Goal: Communication & Community: Answer question/provide support

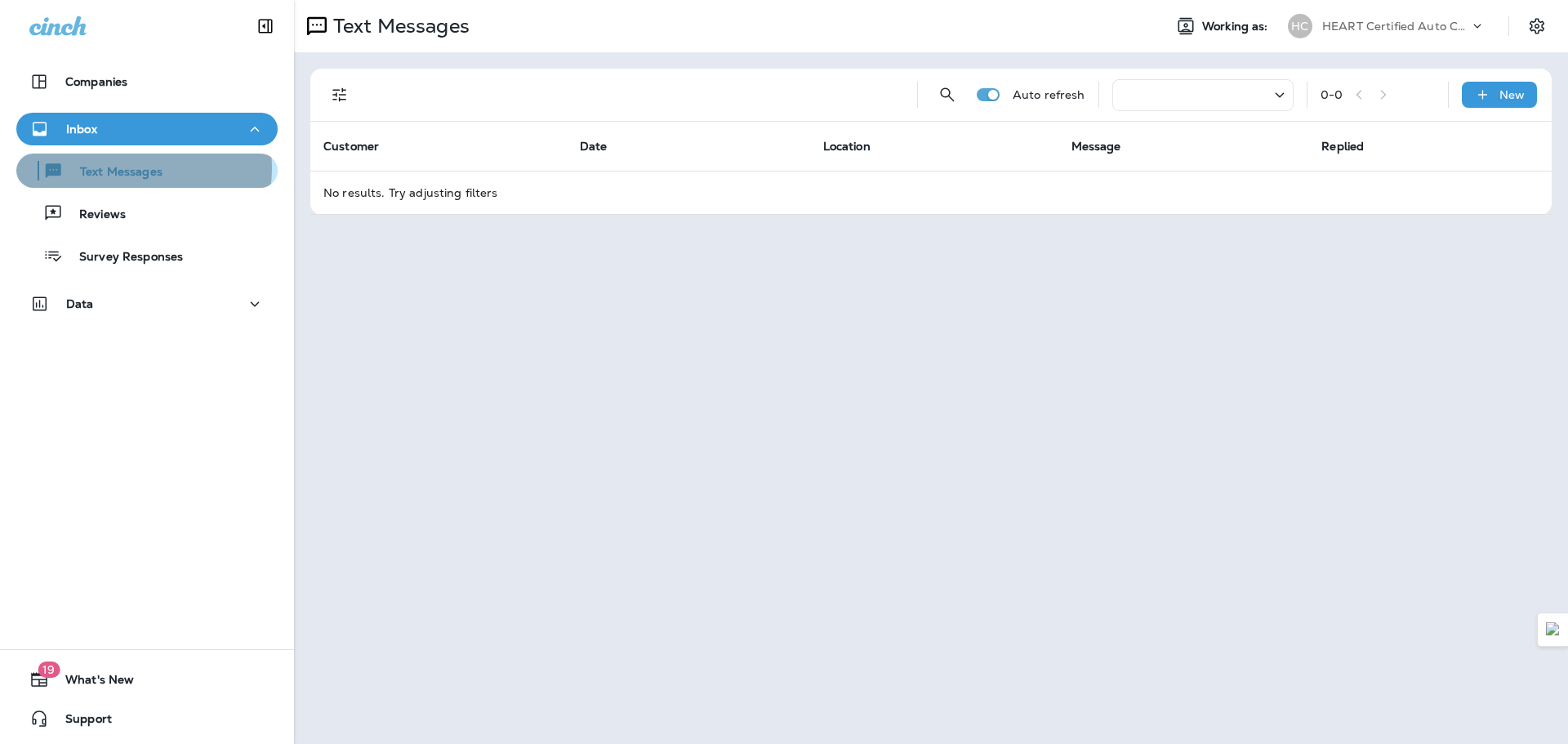
click at [130, 168] on p "Text Messages" at bounding box center [113, 172] width 99 height 16
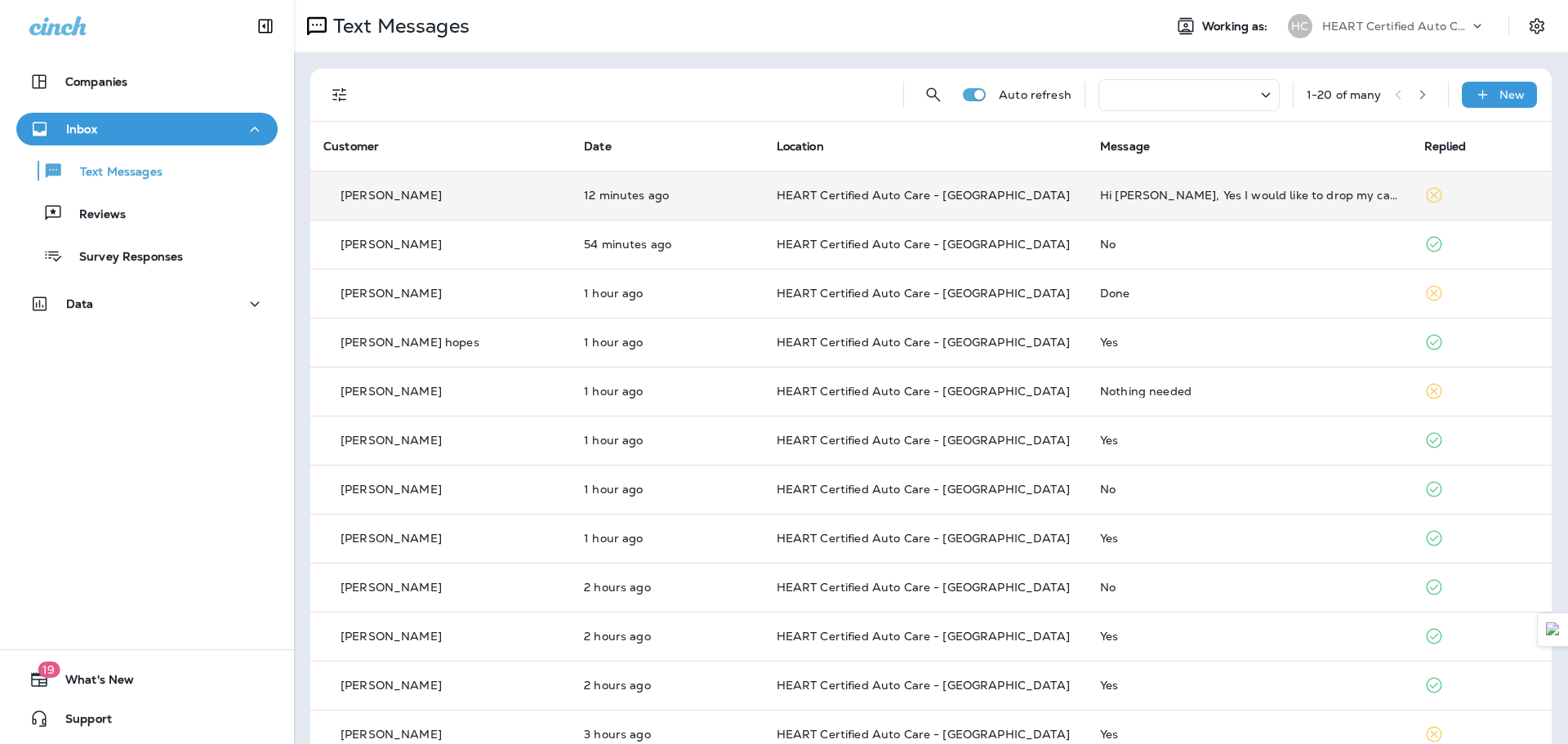
click at [491, 208] on td "[PERSON_NAME]" at bounding box center [440, 195] width 260 height 49
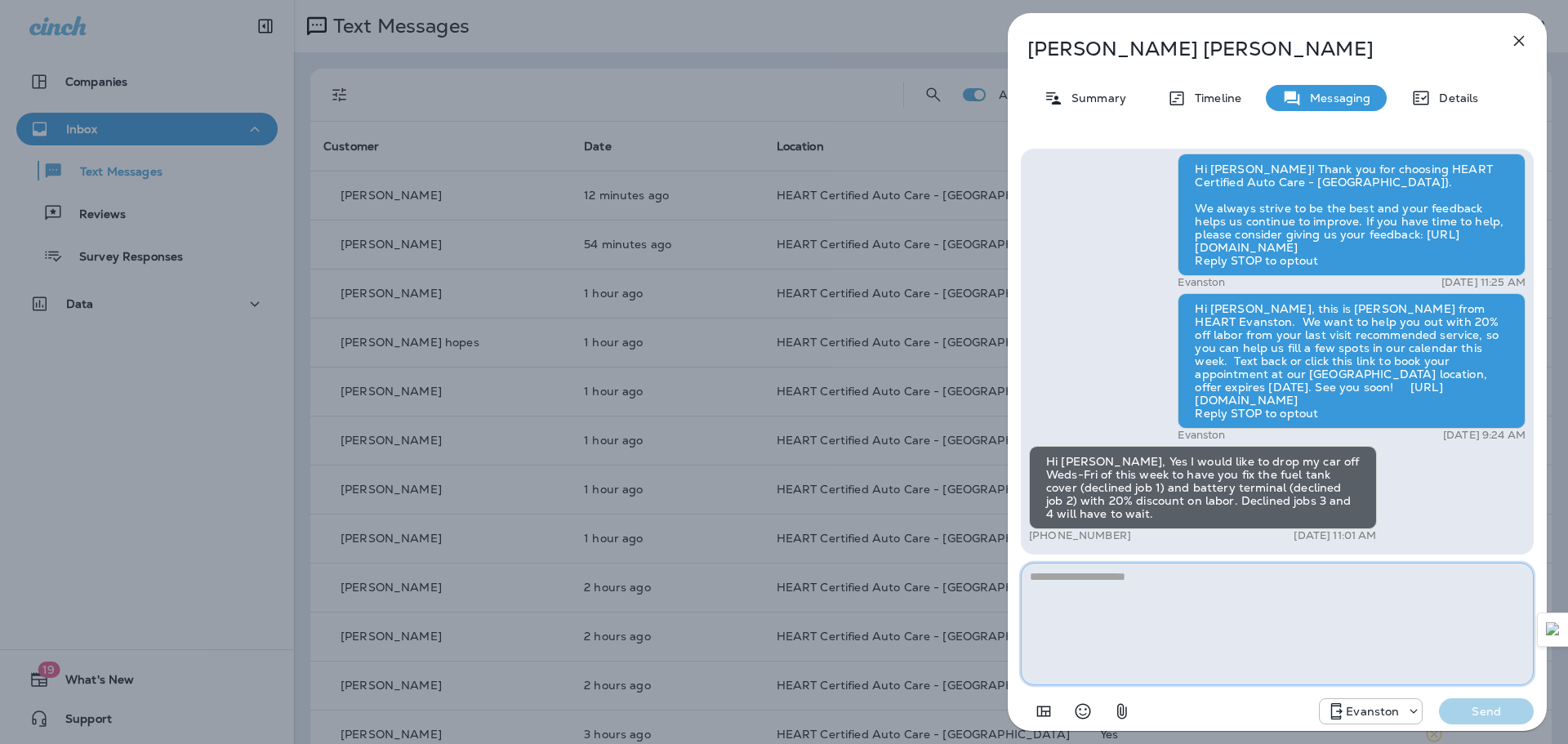
click at [1144, 628] on textarea at bounding box center [1277, 623] width 513 height 122
click at [1310, 577] on textarea at bounding box center [1277, 623] width 513 height 122
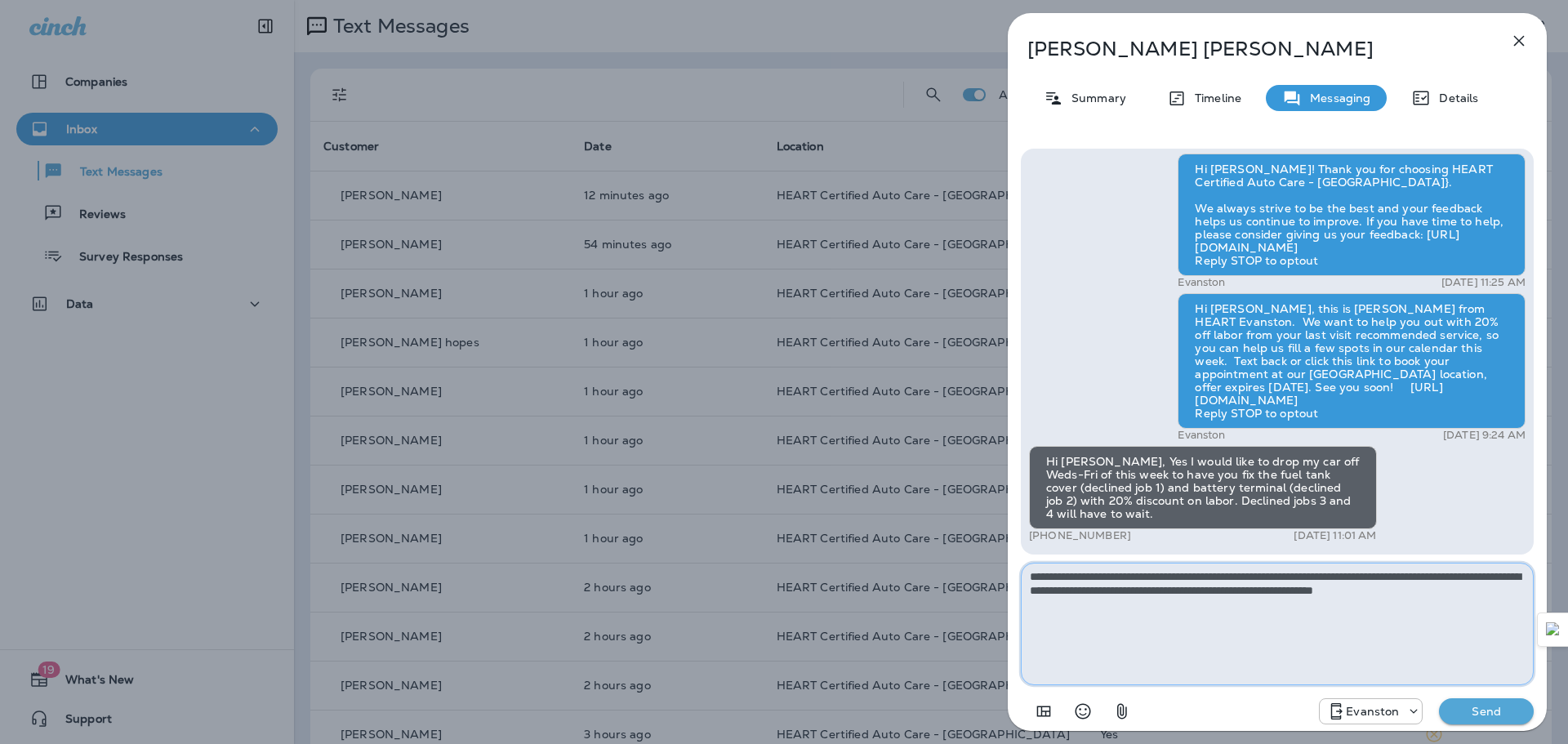
type textarea "**********"
click at [1506, 715] on p "Send" at bounding box center [1487, 712] width 69 height 15
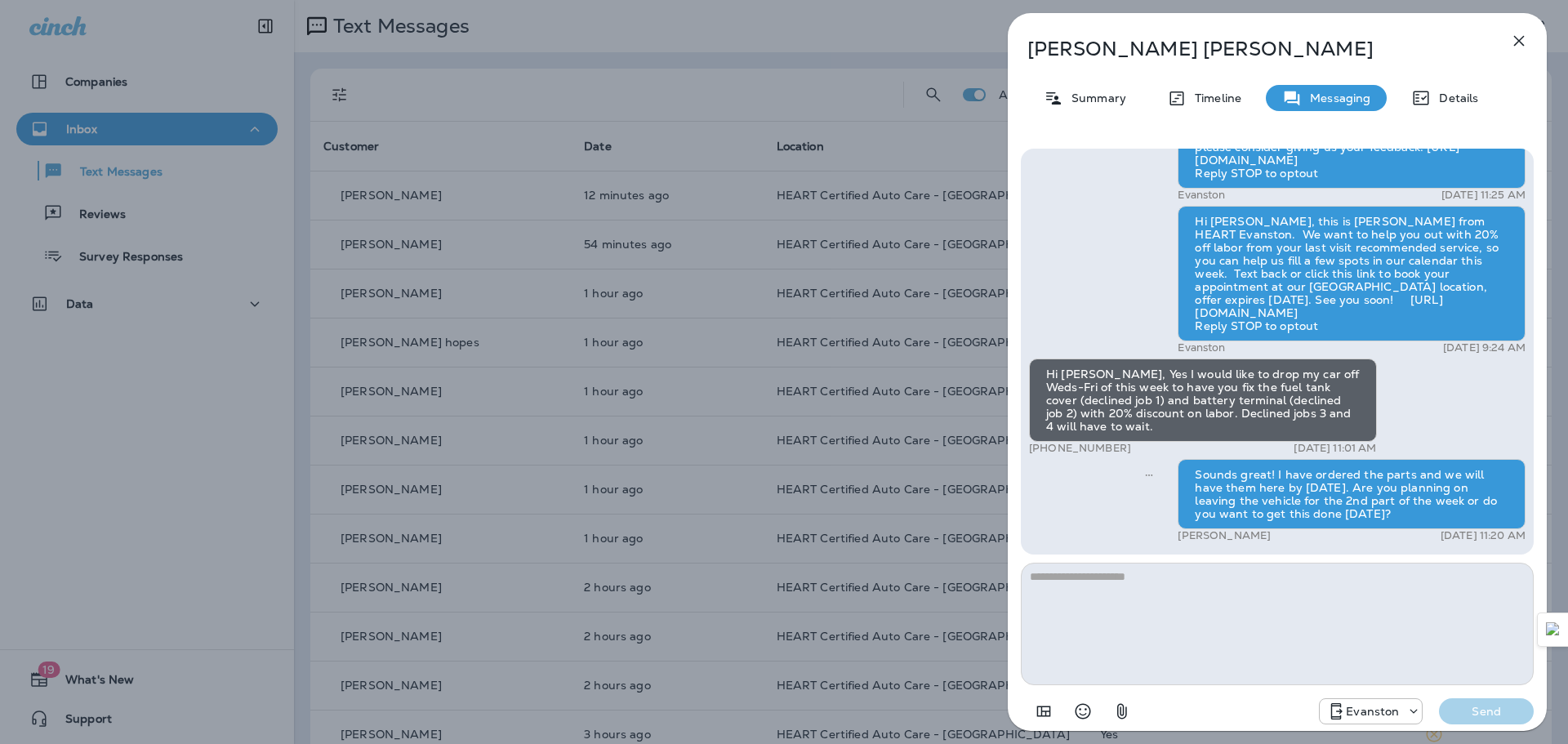
click at [1136, 506] on div "Hello Thomas, this is a reminder of your scheduled appointment set for 01/07/20…" at bounding box center [1277, 52] width 496 height 987
click at [797, 522] on div "Thomas Keefe Summary Timeline Messaging Details Hello Thomas, this is a reminde…" at bounding box center [784, 372] width 1568 height 744
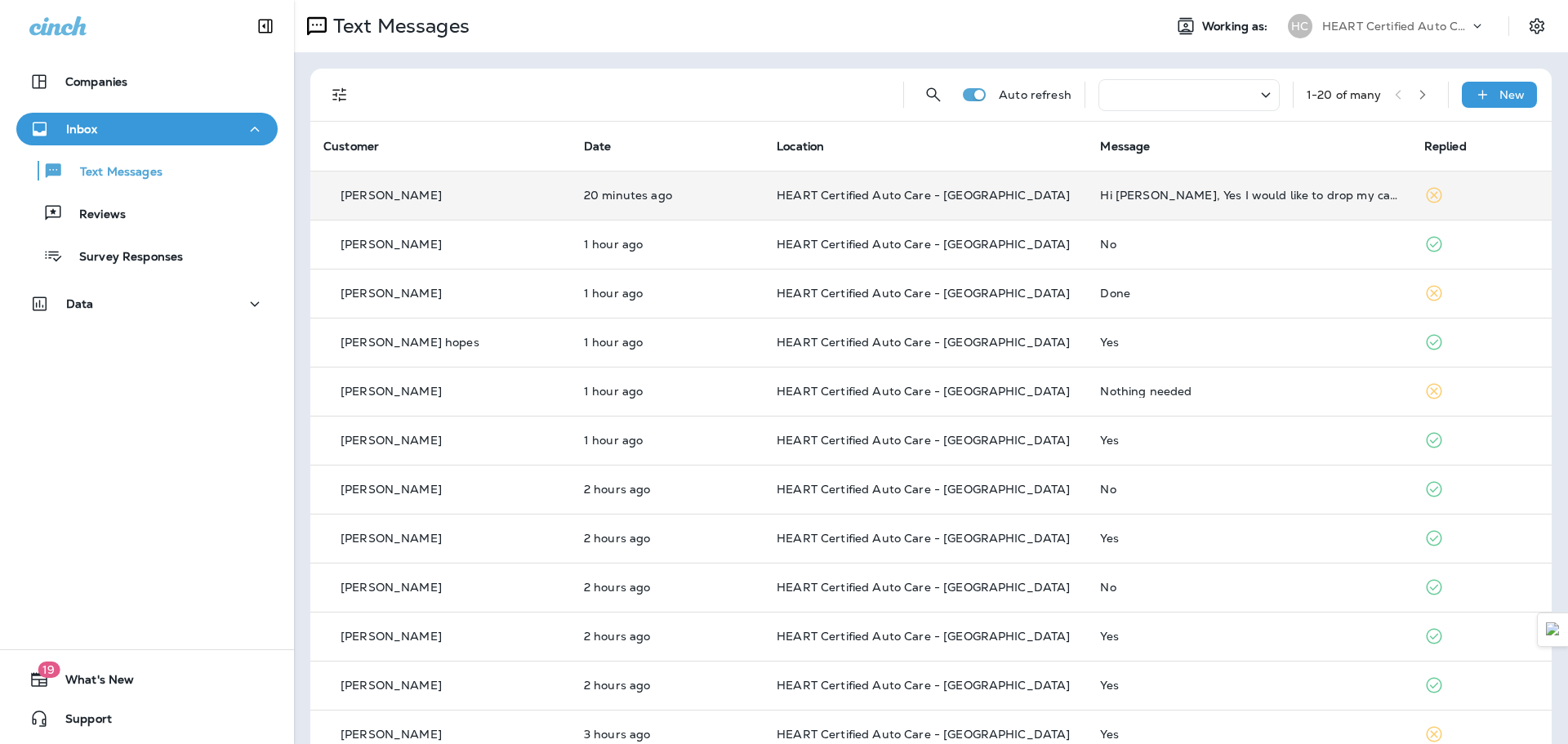
click at [1102, 183] on td "Hi [PERSON_NAME], Yes I would like to drop my car off Weds-Fri of this week to …" at bounding box center [1249, 195] width 323 height 49
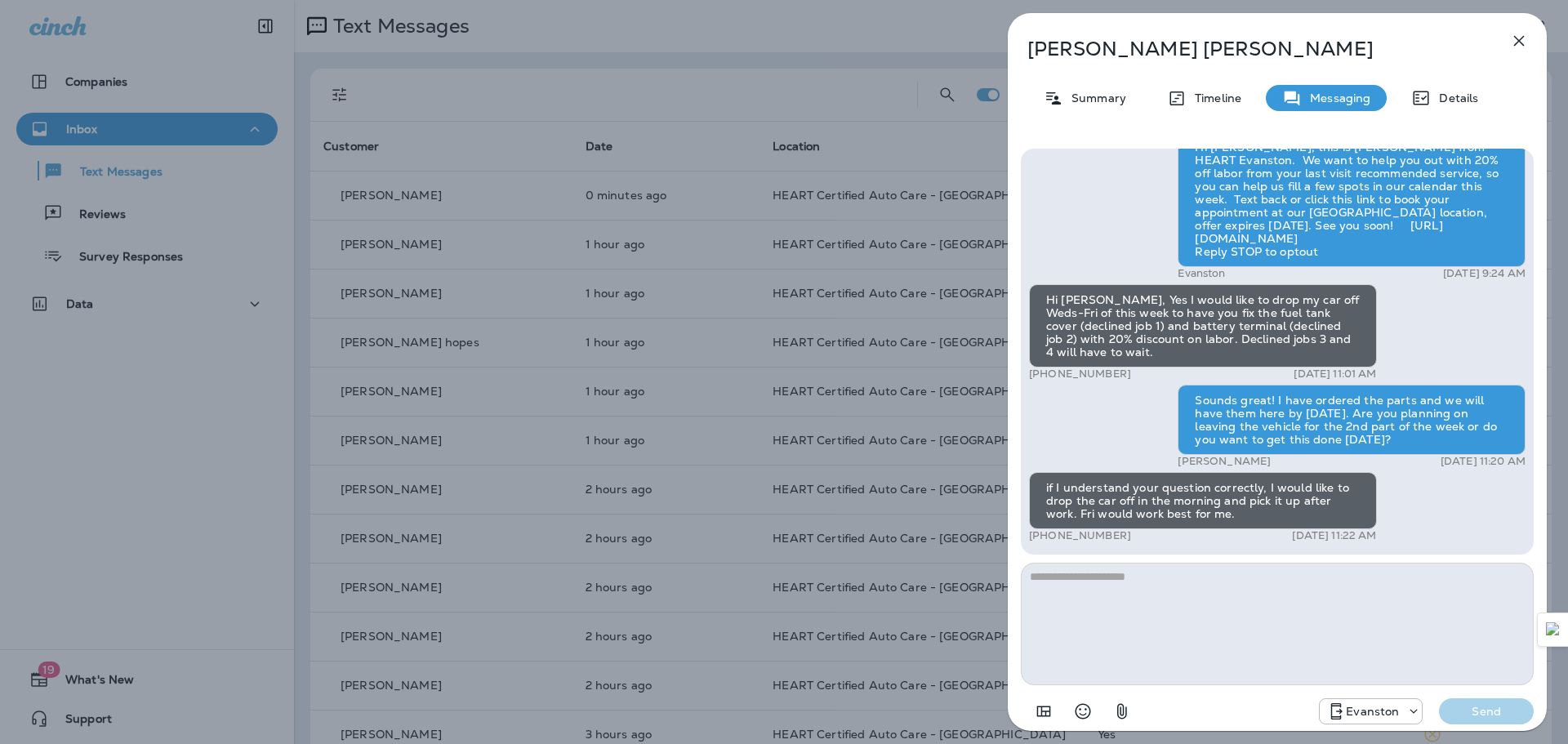
click at [1196, 583] on textarea at bounding box center [1277, 623] width 513 height 122
type textarea "*"
type textarea "**********"
click at [1492, 722] on button "Send" at bounding box center [1487, 711] width 95 height 26
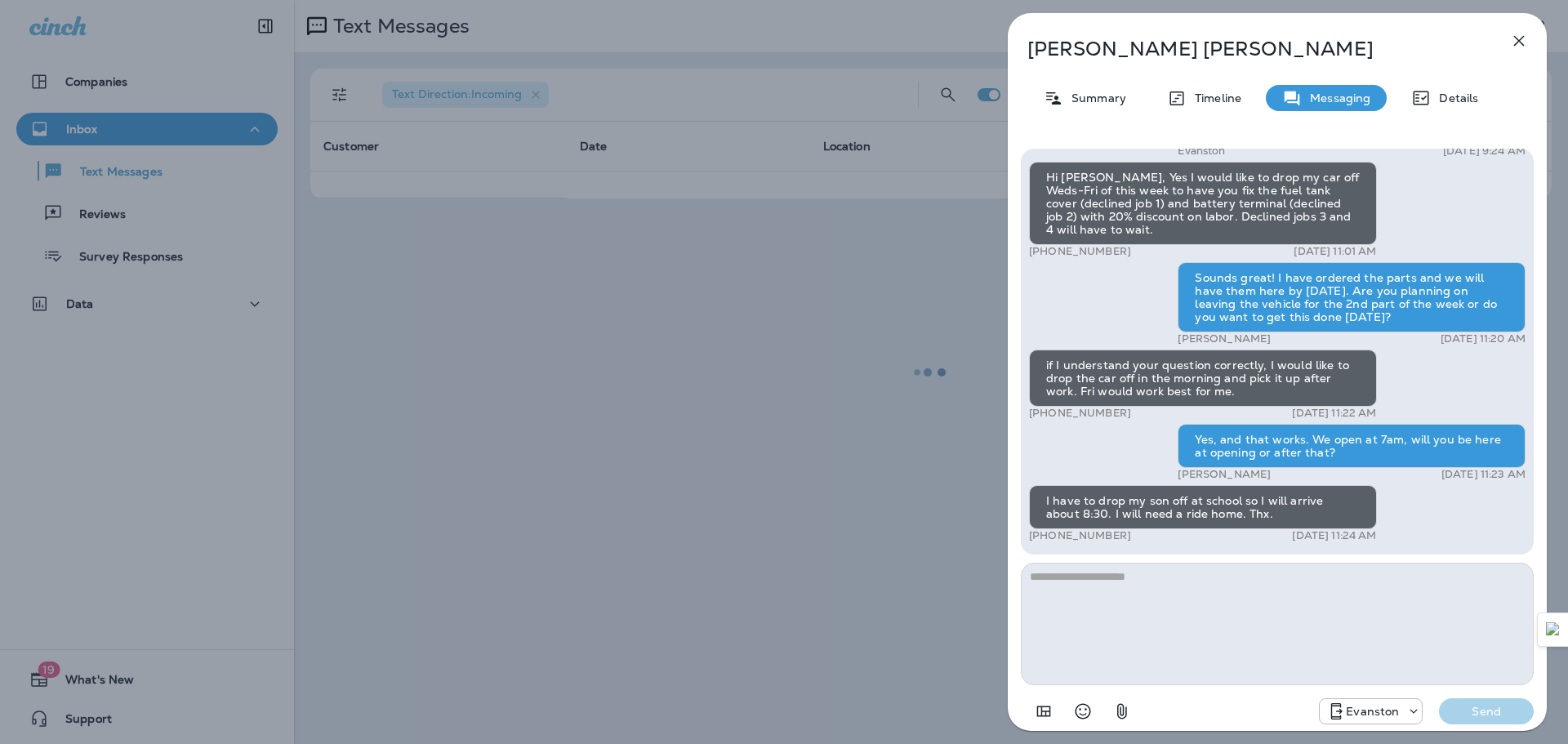
click at [1255, 599] on textarea at bounding box center [1277, 623] width 513 height 122
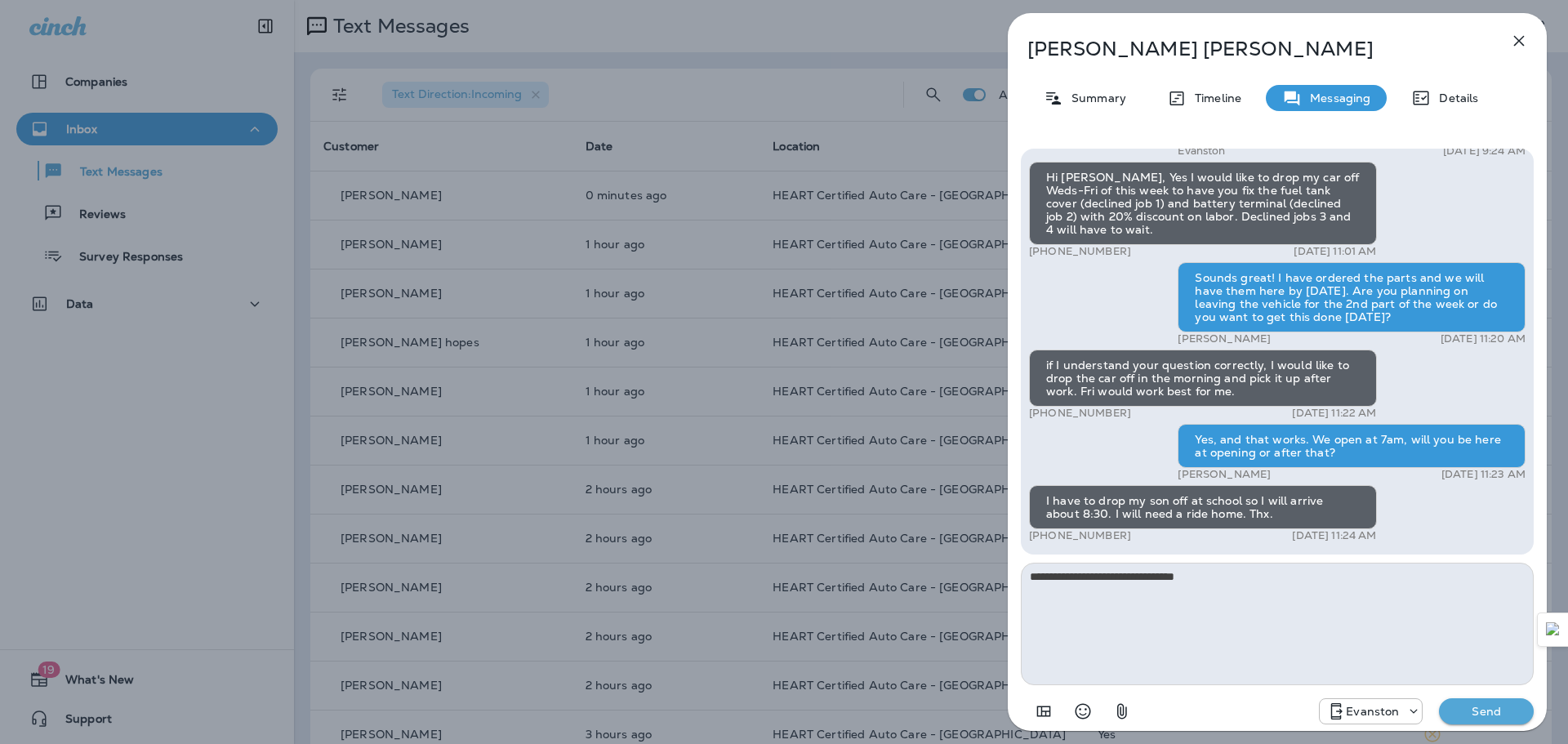
type textarea "**********"
click at [1478, 702] on button "Send" at bounding box center [1487, 711] width 95 height 26
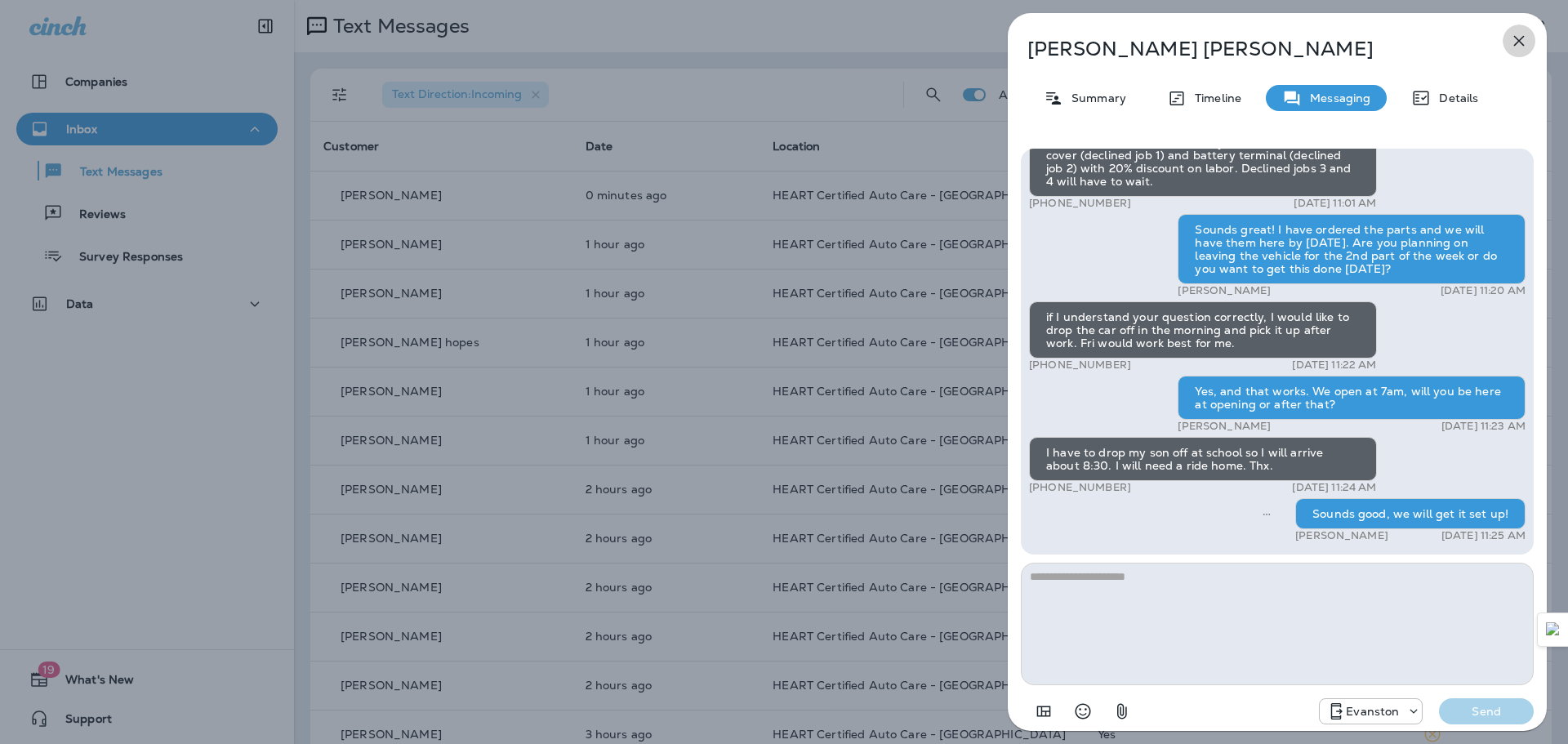
click at [1523, 29] on button "button" at bounding box center [1519, 40] width 32 height 32
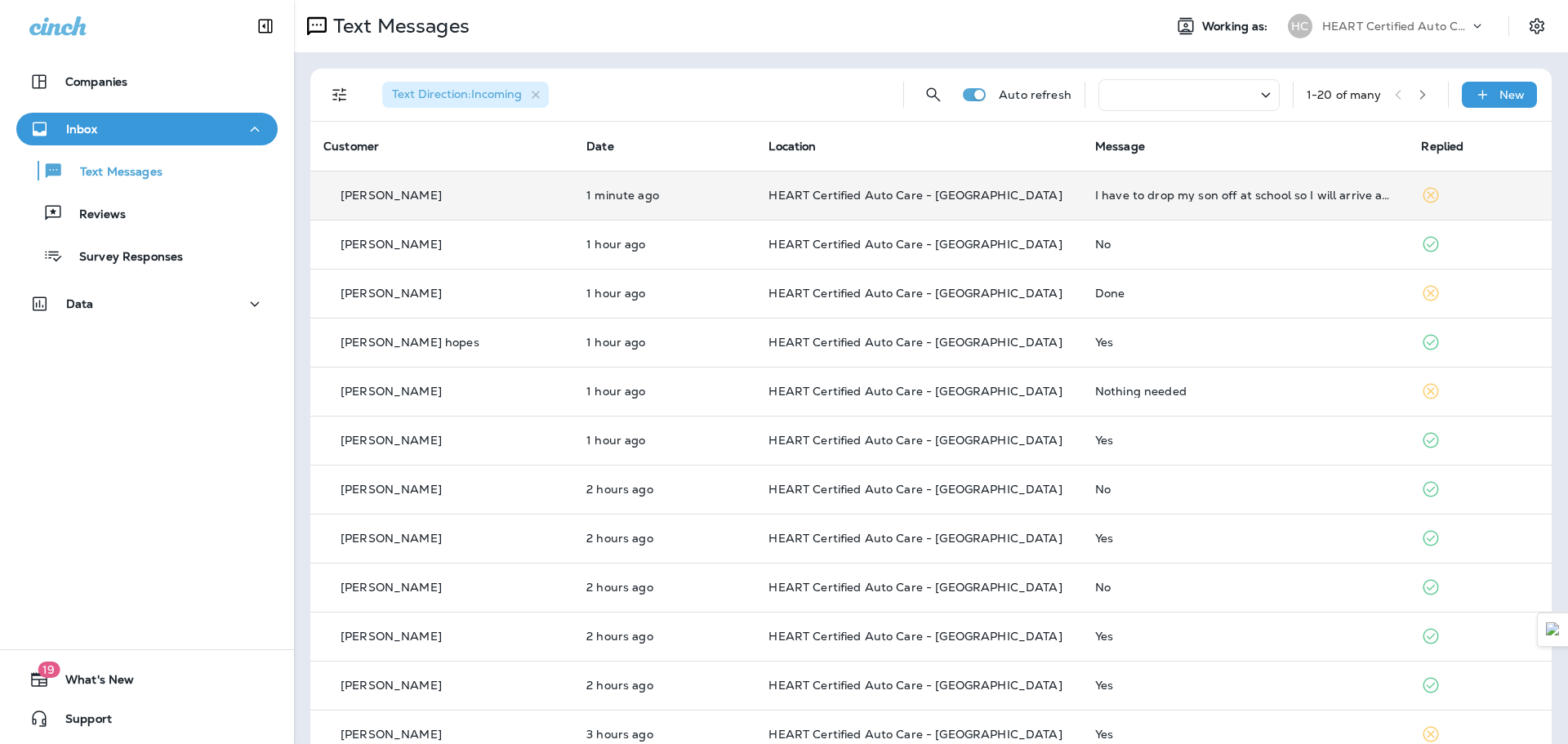
click at [1082, 185] on td "I have to drop my son off at school so I will arrive about 8:30. I will need a …" at bounding box center [1245, 195] width 327 height 49
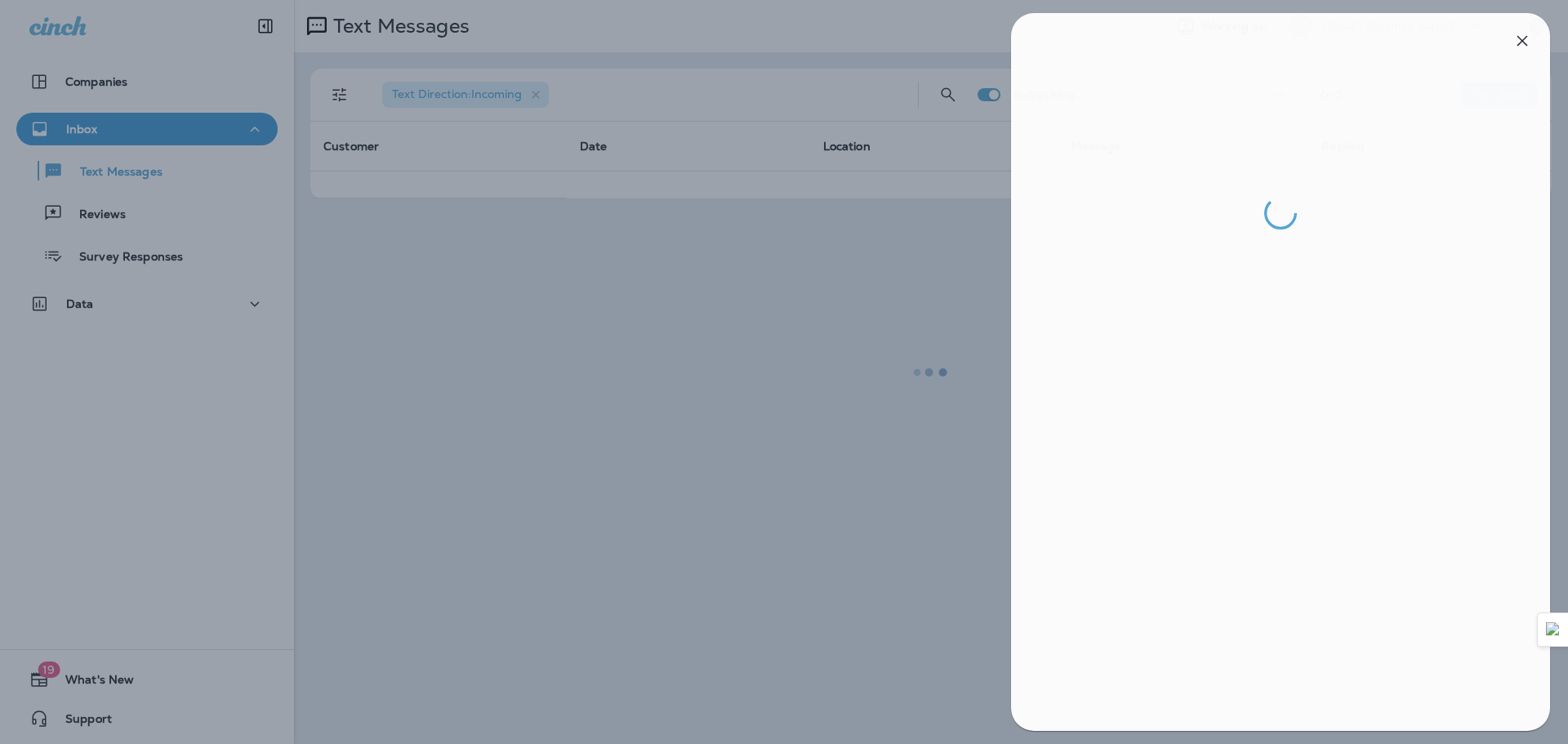
click at [658, 450] on div at bounding box center [787, 372] width 1568 height 744
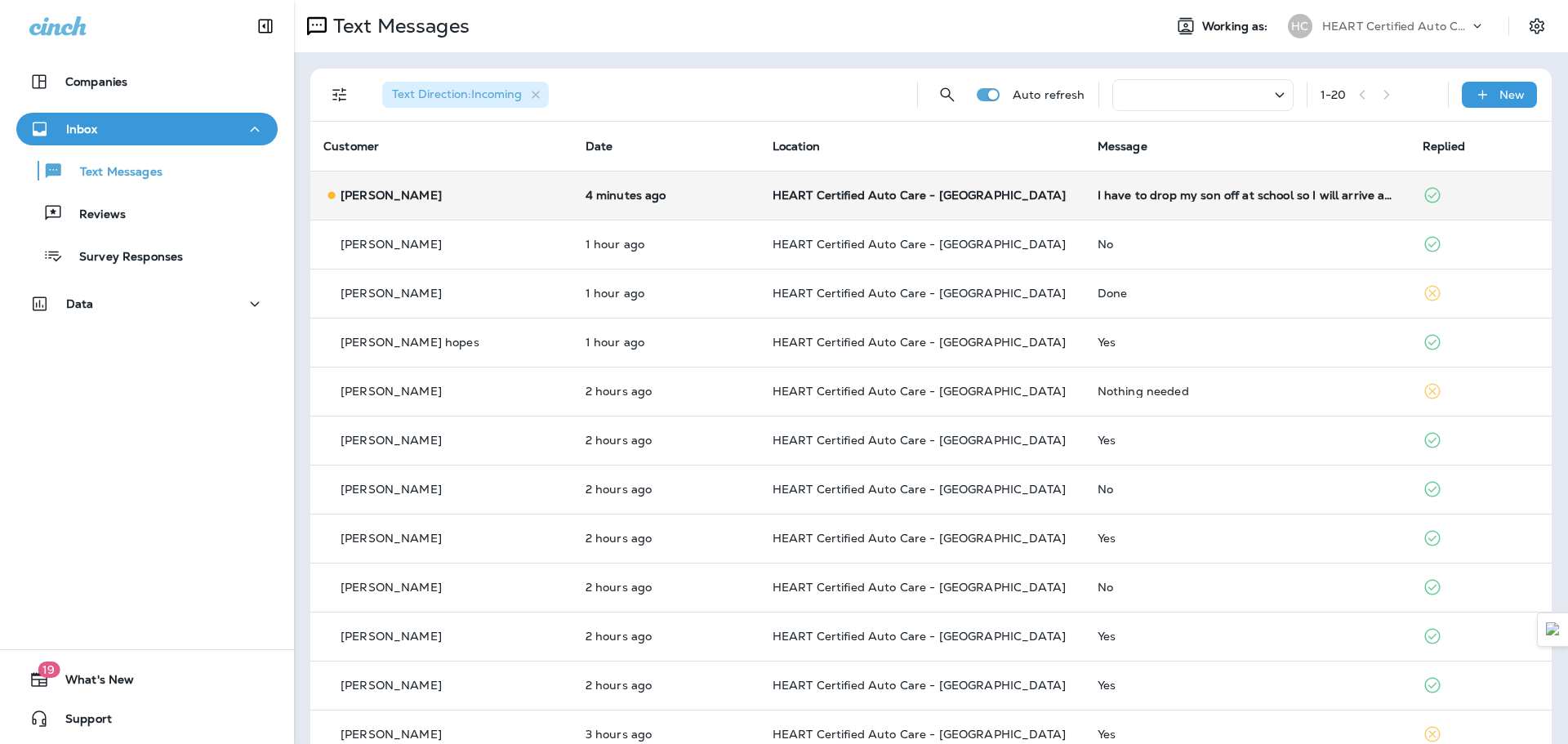
click at [1036, 207] on td "HEART Certified Auto Care - [GEOGRAPHIC_DATA]" at bounding box center [922, 195] width 325 height 49
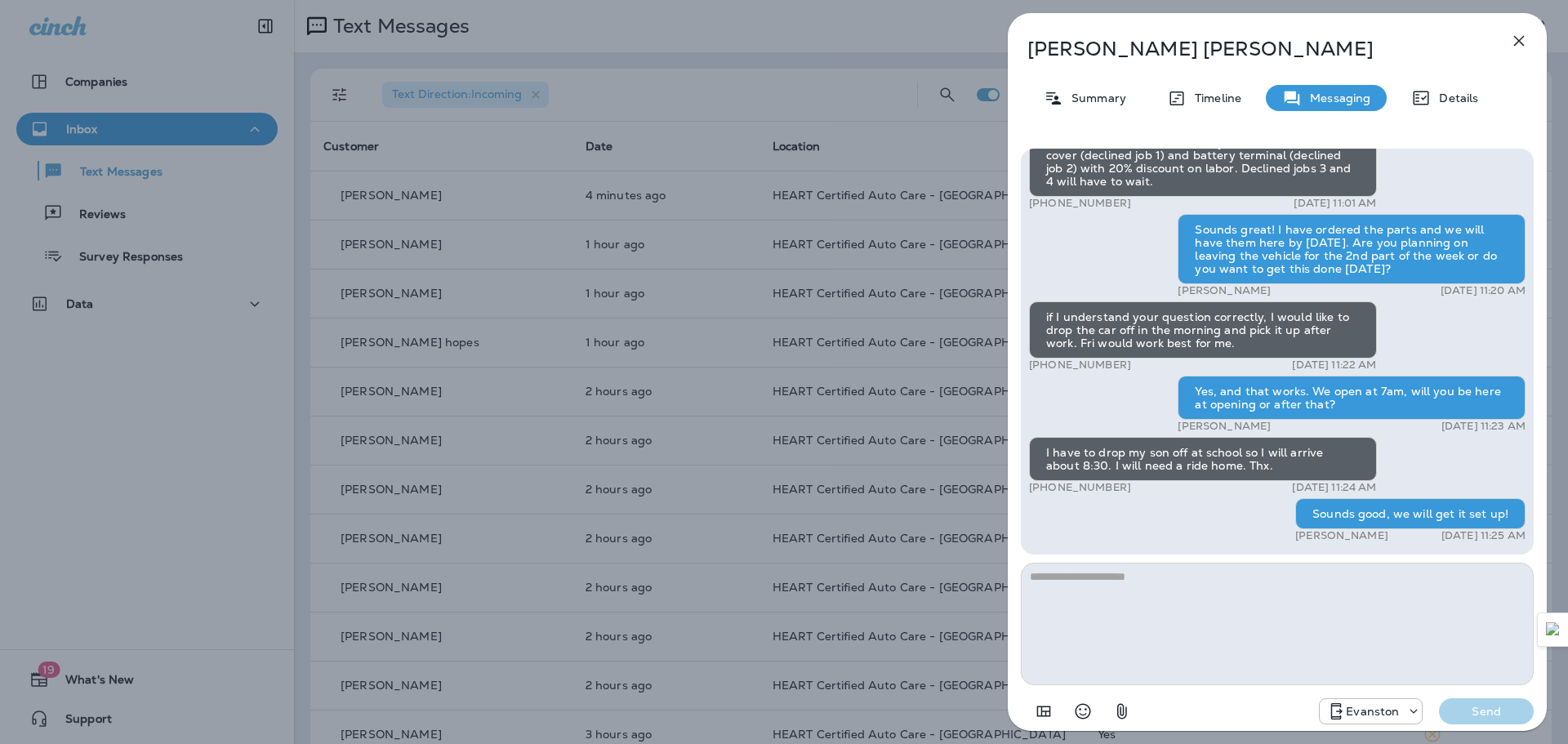
click at [803, 217] on div "[PERSON_NAME] Summary Timeline Messaging Details Hello [PERSON_NAME], this is a…" at bounding box center [784, 372] width 1568 height 744
